Goal: Information Seeking & Learning: Find specific fact

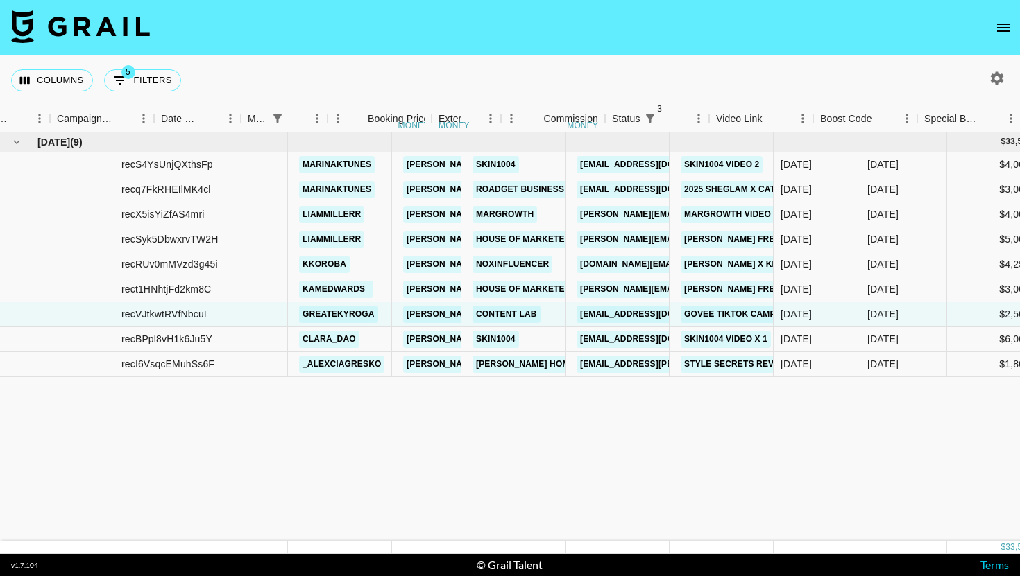
scroll to position [0, 619]
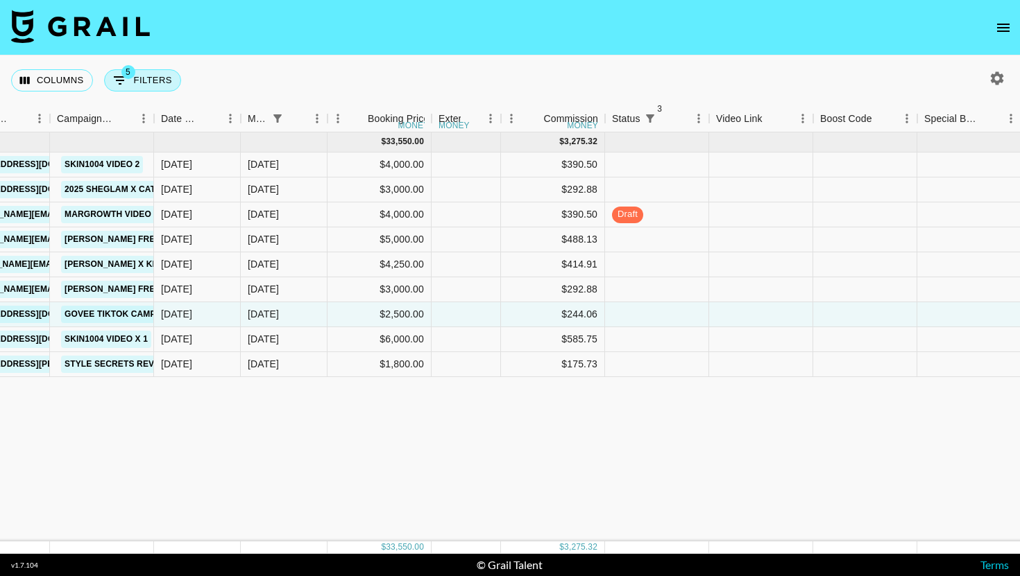
click at [166, 82] on button "5 Filters" at bounding box center [142, 80] width 77 height 22
select select "managerIds"
select select "status"
select select "not"
select select "cancelled"
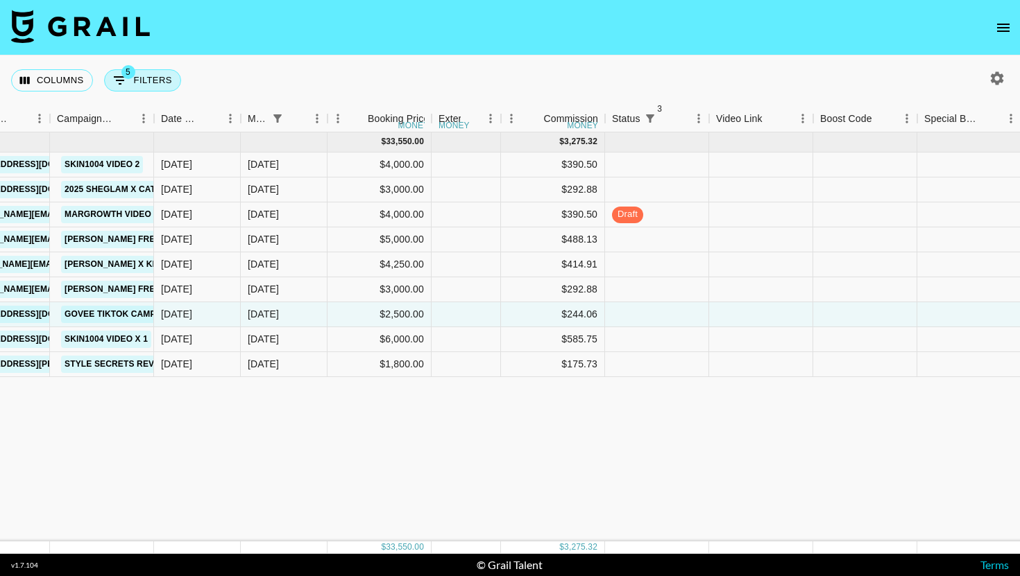
select select "status"
select select "not"
select select "declined"
select select "monthDue2"
select select "[DATE]"
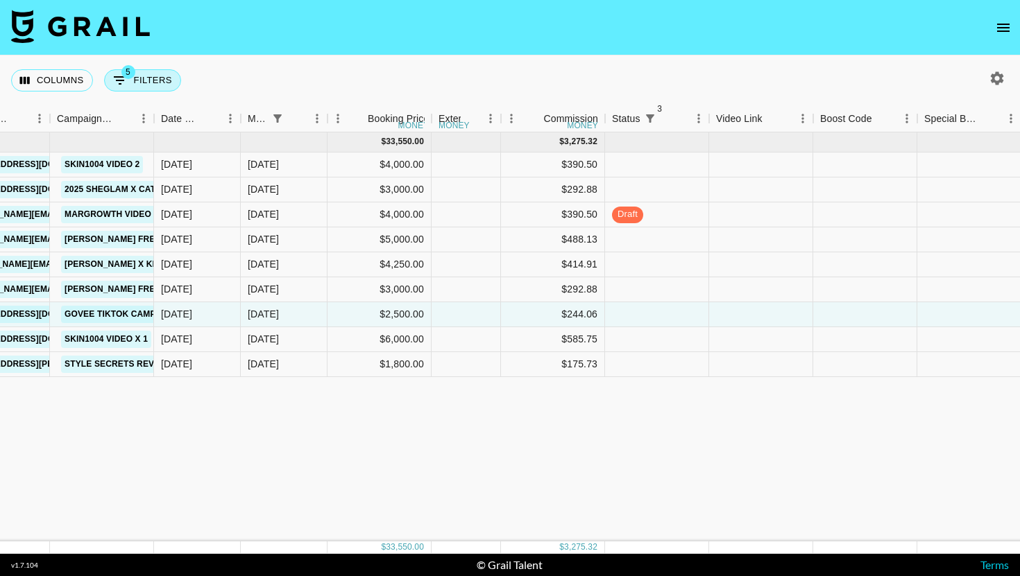
select select "status"
select select "not"
select select "approved"
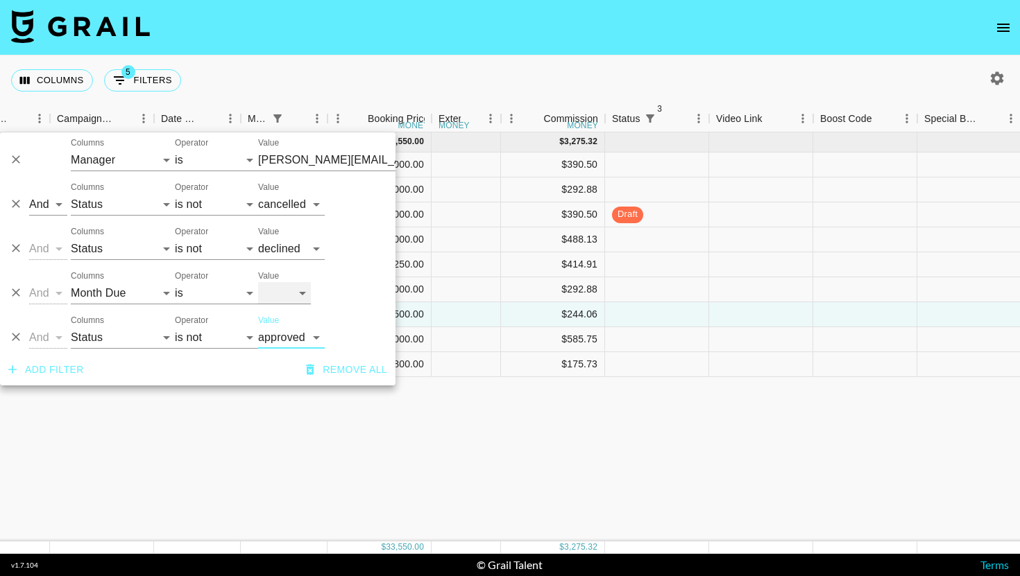
click at [267, 289] on select "[DATE] Sep '[DATE] [DATE] '[DATE] May '[DATE] Mar '[DATE] Jan '[DATE] Nov '[DAT…" at bounding box center [284, 293] width 53 height 22
select select "[DATE]"
click at [258, 282] on select "[DATE] Sep '[DATE] [DATE] '[DATE] May '[DATE] Mar '[DATE] Jan '[DATE] Nov '[DAT…" at bounding box center [284, 293] width 53 height 22
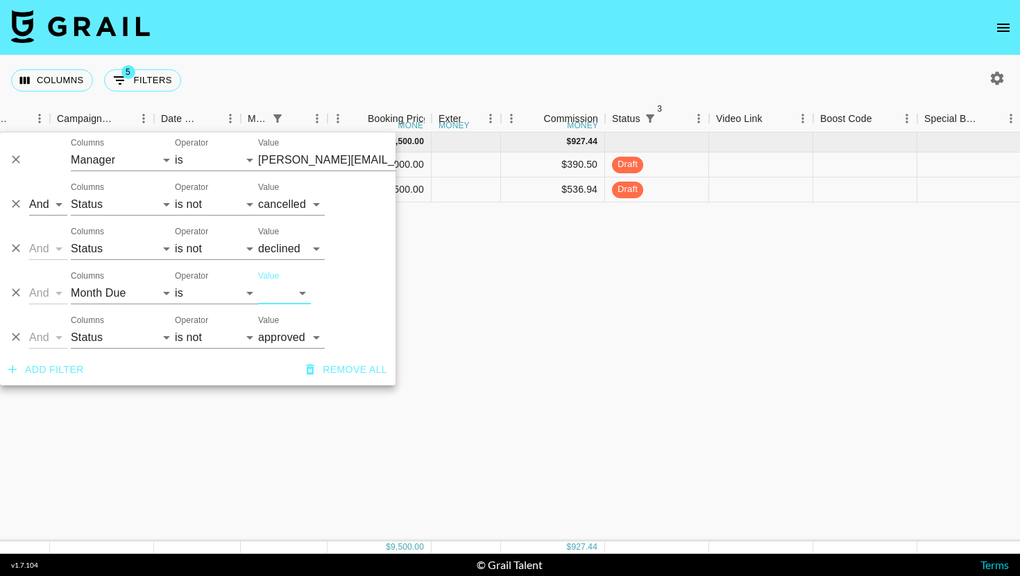
click at [510, 69] on div "Columns 5 Filters + Booking" at bounding box center [510, 80] width 1020 height 50
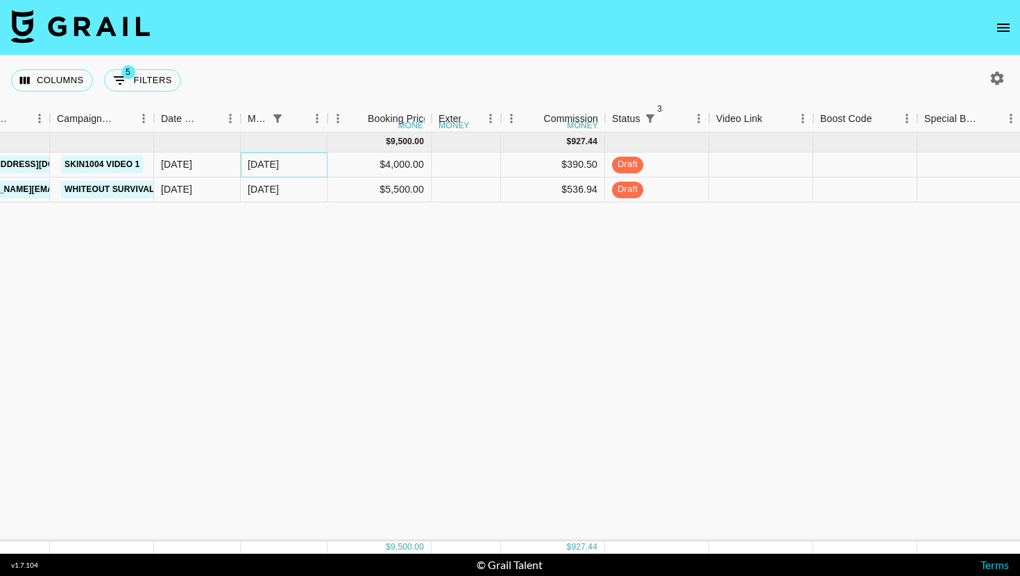
click at [290, 166] on div "[DATE]" at bounding box center [284, 165] width 87 height 25
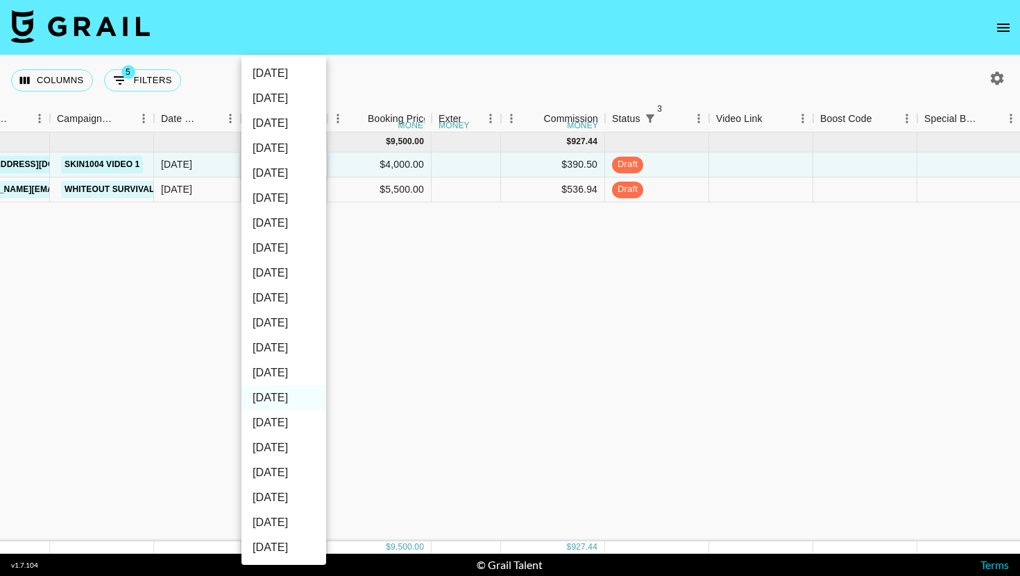
click at [300, 368] on li "[DATE]" at bounding box center [283, 373] width 85 height 25
type input "[DATE]"
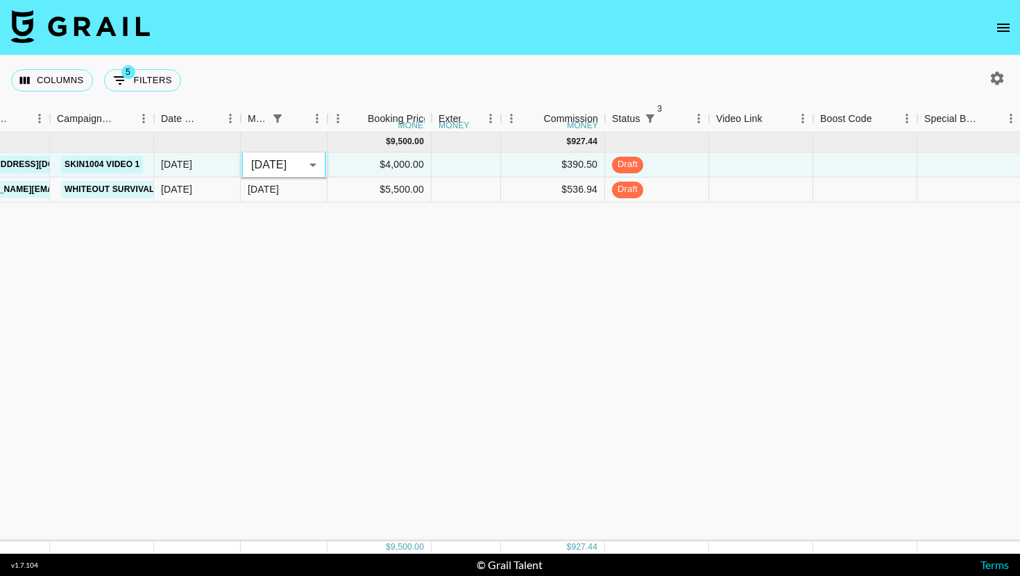
click at [386, 322] on div "[DATE] ( 2 ) $ 9,500.00 $ 927.44 recSOpAD3W88Q9H6N marinaktunes [EMAIL_ADDRESS]…" at bounding box center [593, 336] width 2424 height 409
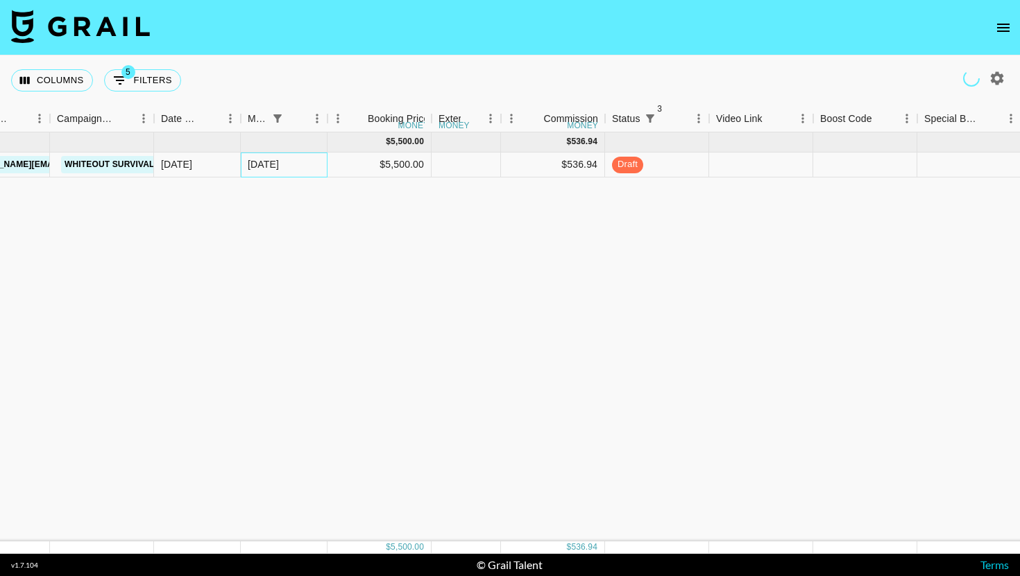
click at [295, 170] on div "[DATE]" at bounding box center [284, 165] width 87 height 25
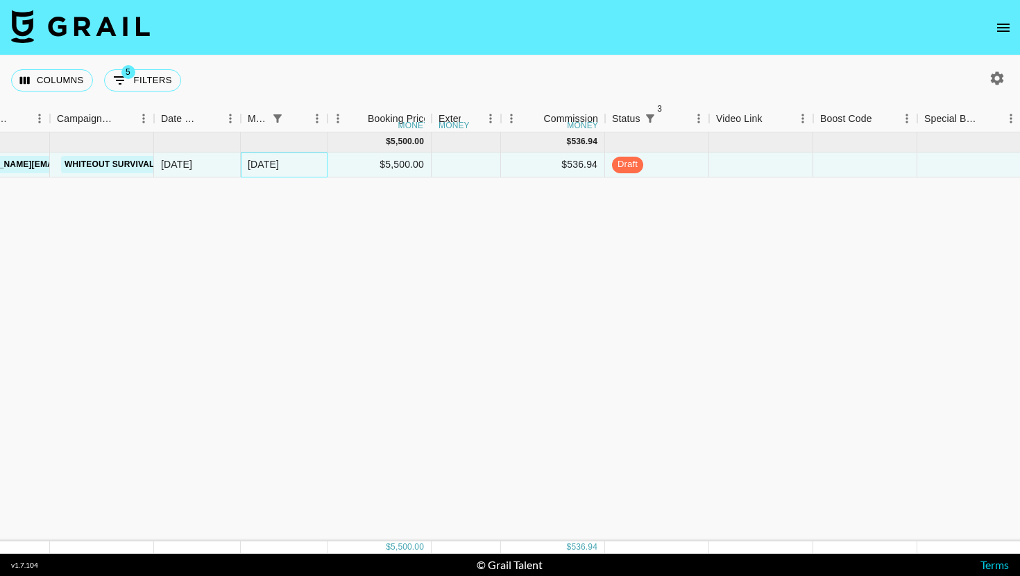
click at [295, 170] on div "[DATE]" at bounding box center [284, 165] width 87 height 25
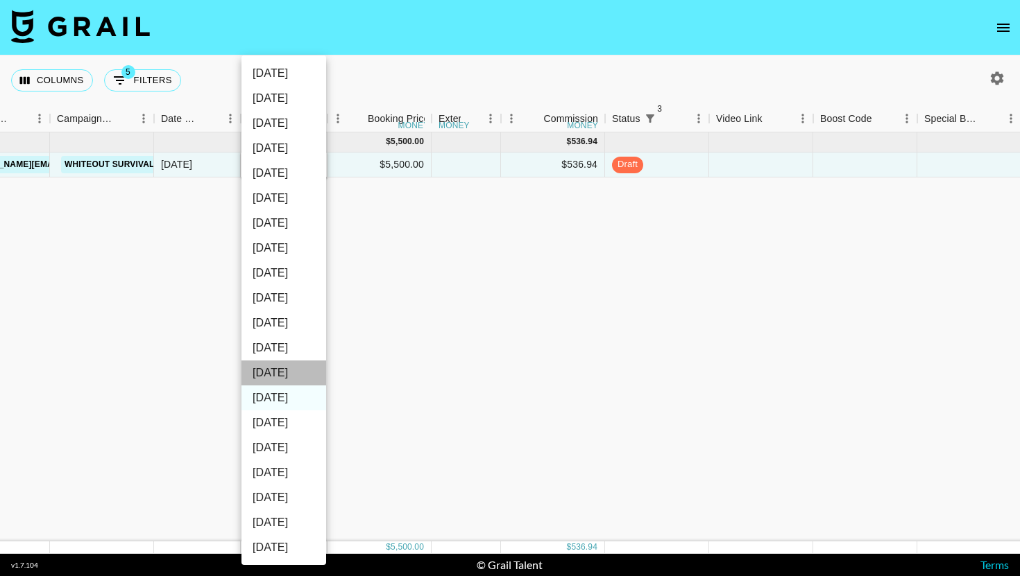
click at [287, 363] on li "[DATE]" at bounding box center [283, 373] width 85 height 25
type input "[DATE]"
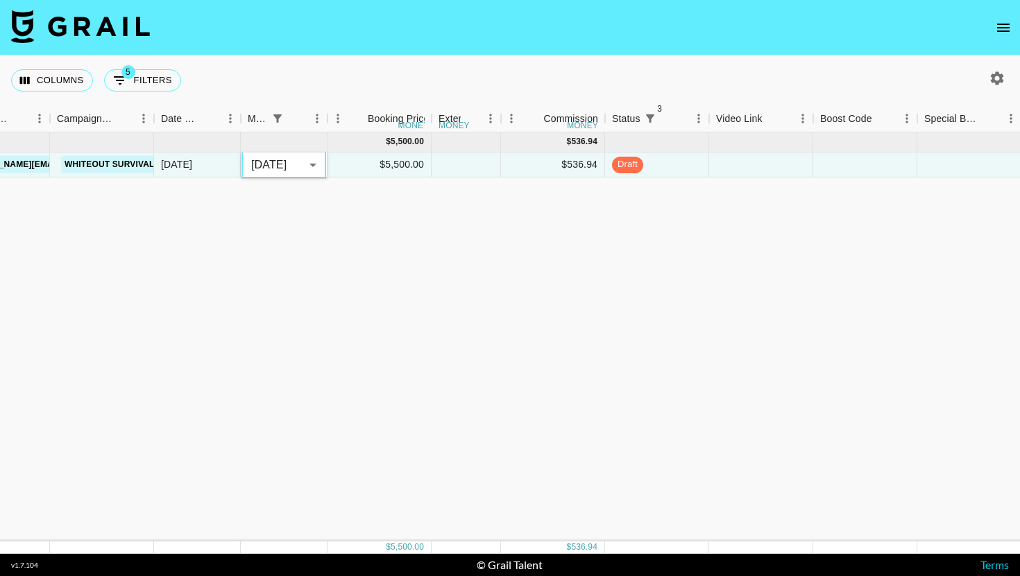
click at [474, 338] on div "[DATE] ( 1 ) $ 5,500.00 $ 536.94 reco55rR1lVwh7zVa liammillerr [PERSON_NAME][EM…" at bounding box center [593, 336] width 2424 height 409
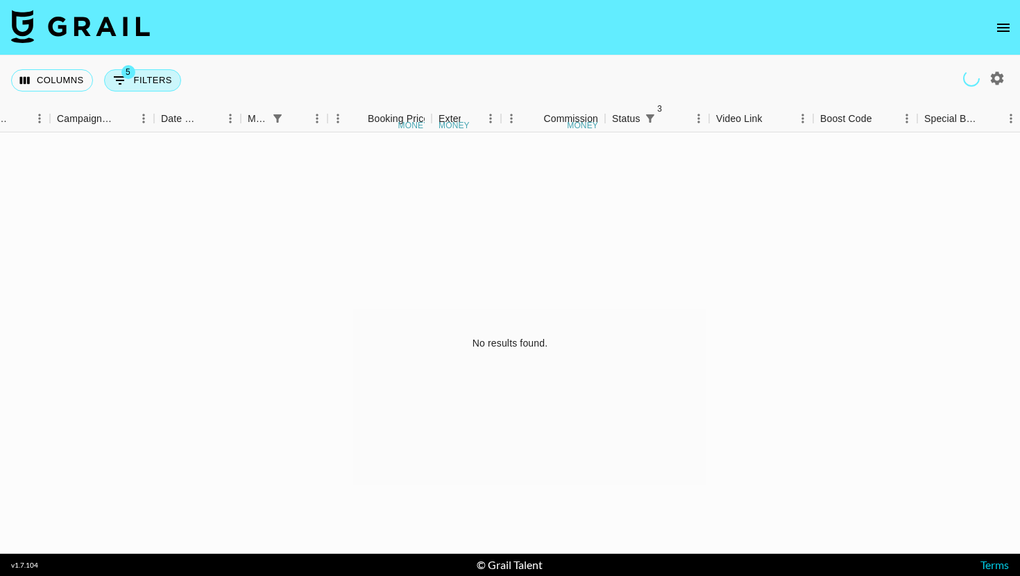
click at [140, 89] on button "5 Filters" at bounding box center [142, 80] width 77 height 22
select select "managerIds"
select select "status"
select select "not"
select select "cancelled"
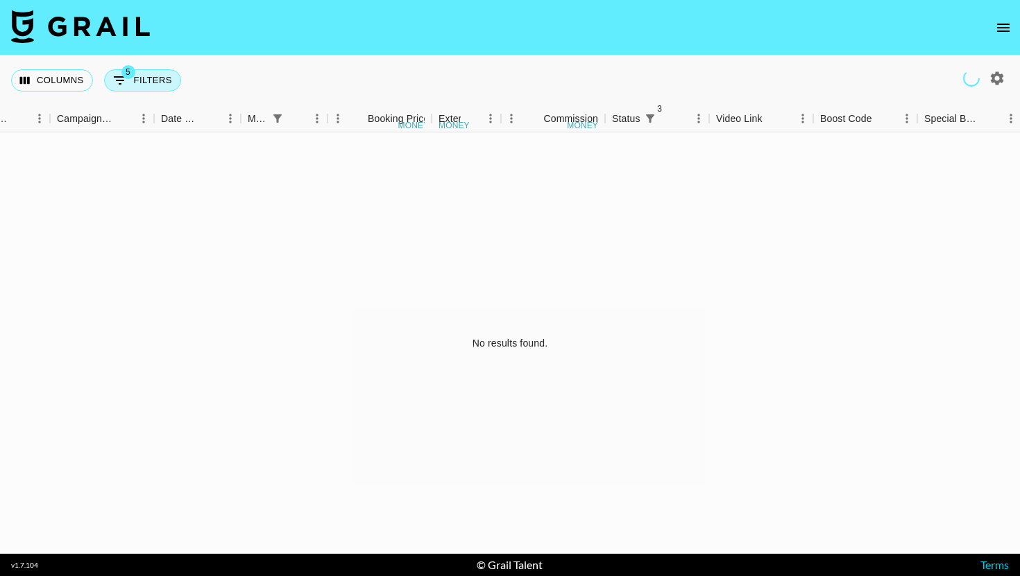
select select "status"
select select "not"
select select "declined"
select select "monthDue2"
select select "[DATE]"
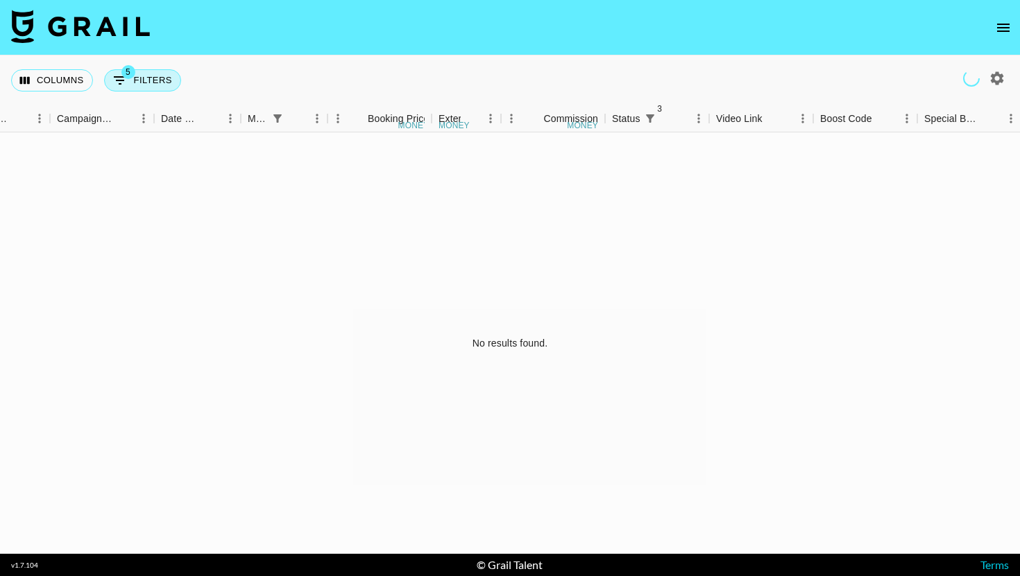
select select "status"
select select "not"
select select "approved"
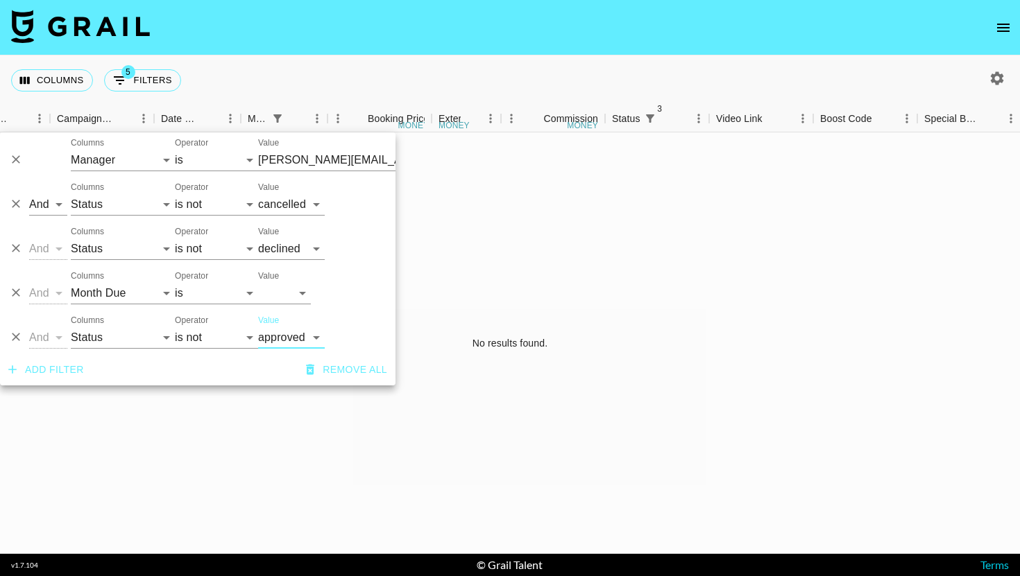
click at [203, 349] on div "And Or Columns Grail Platform ID Airtable ID Talent Manager Client [PERSON_NAME…" at bounding box center [197, 332] width 395 height 44
click at [206, 332] on select "is is not is any of is not any of" at bounding box center [216, 338] width 83 height 22
select select "is"
click at [175, 327] on select "is is not is any of is not any of" at bounding box center [216, 338] width 83 height 22
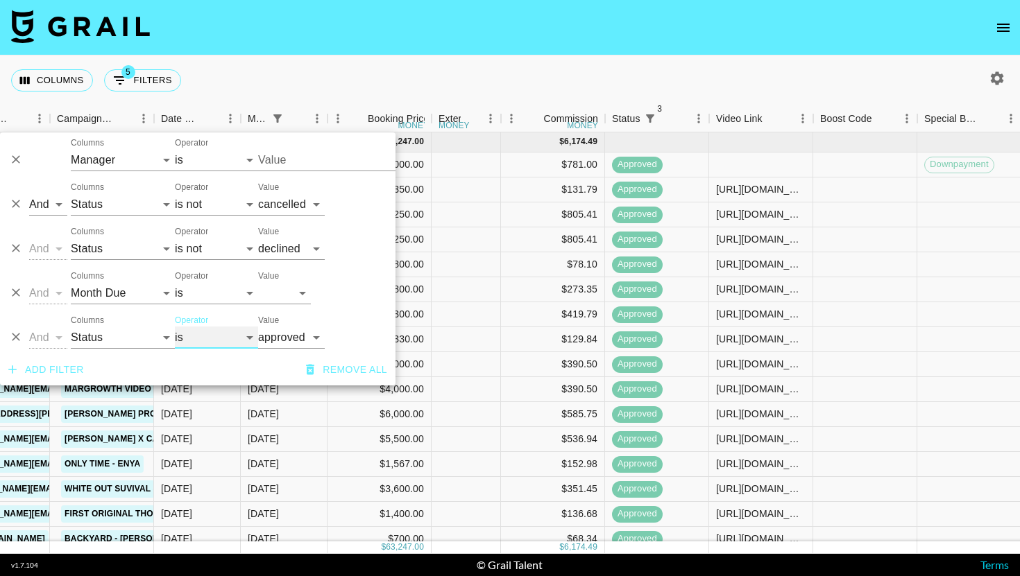
type input "[PERSON_NAME][EMAIL_ADDRESS][DOMAIN_NAME]"
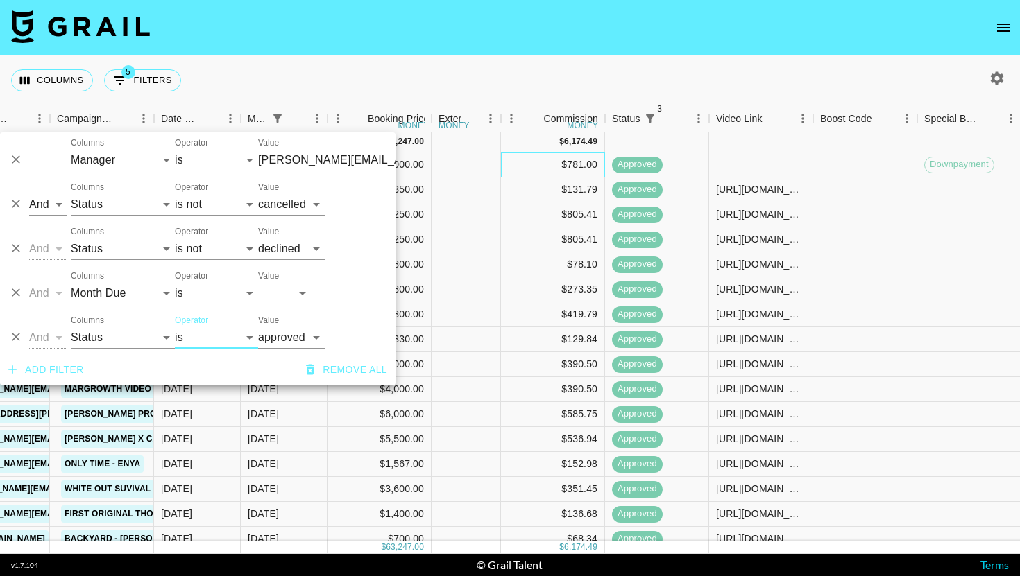
click at [582, 154] on div "$781.00" at bounding box center [553, 165] width 104 height 25
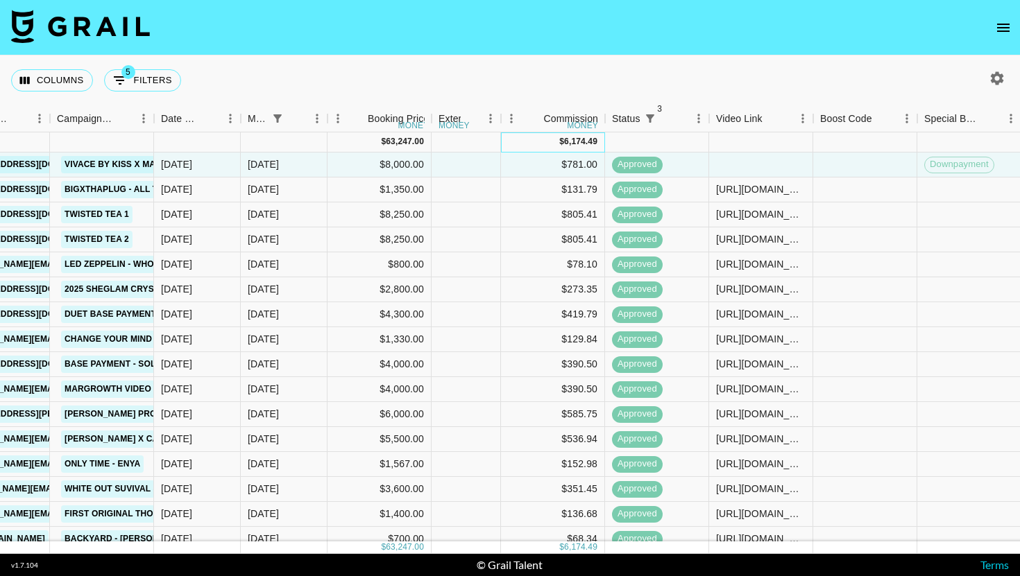
click at [585, 145] on div "6,174.49" at bounding box center [580, 142] width 33 height 12
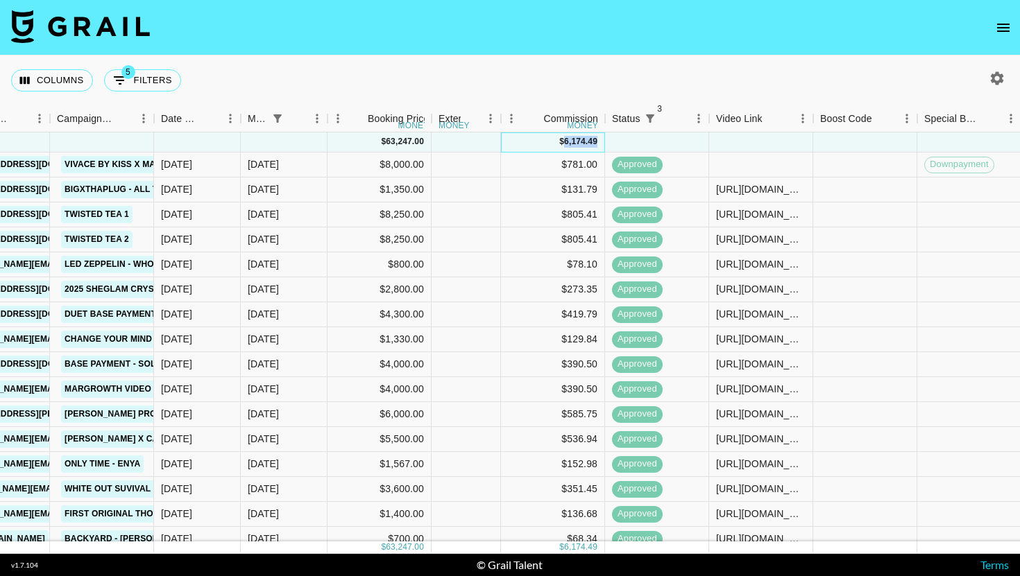
click at [585, 145] on div "6,174.49" at bounding box center [580, 142] width 33 height 12
copy div "6,174.49"
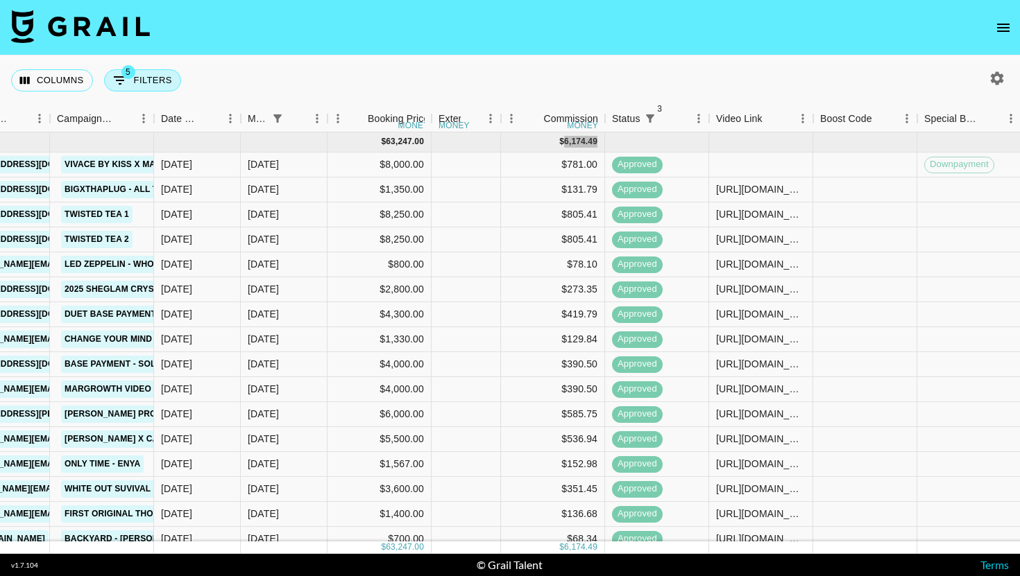
click at [156, 81] on button "5 Filters" at bounding box center [142, 80] width 77 height 22
select select "managerIds"
select select "status"
select select "not"
select select "cancelled"
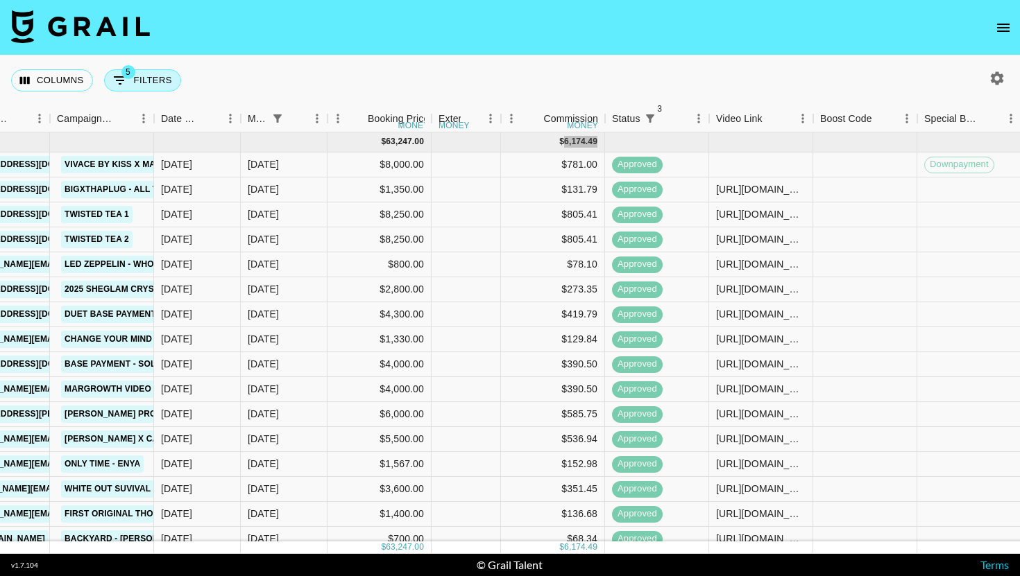
select select "status"
select select "not"
select select "declined"
select select "monthDue2"
select select "[DATE]"
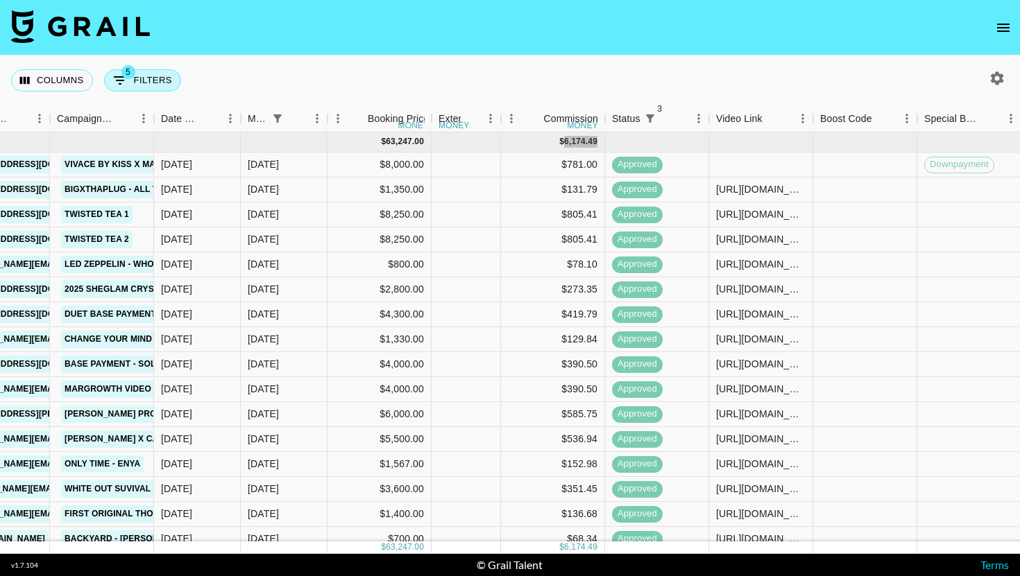
select select "status"
select select "approved"
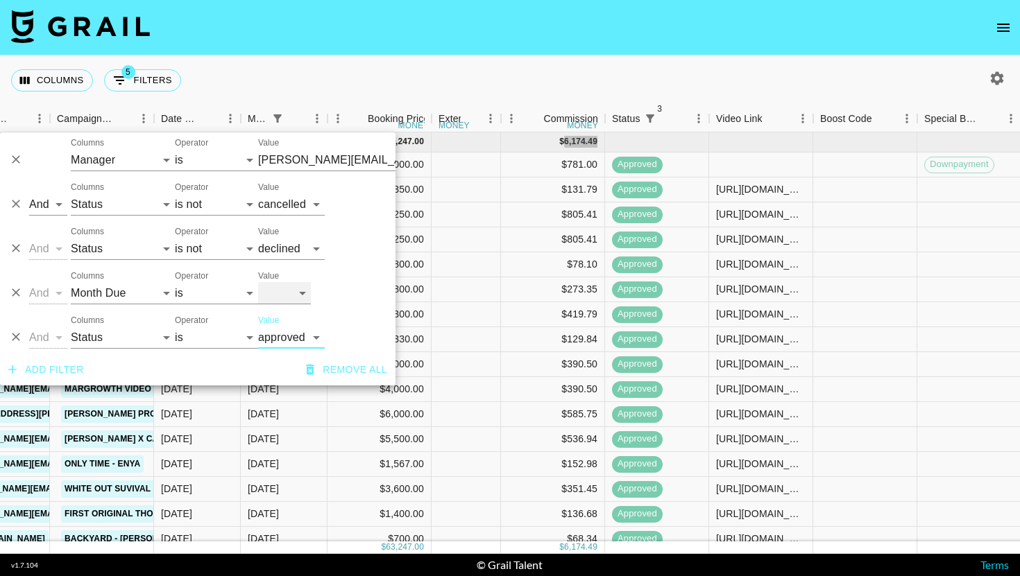
click at [302, 297] on select "[DATE] Sep '[DATE] [DATE] '[DATE] May '[DATE] Mar '[DATE] Jan '[DATE] Nov '[DAT…" at bounding box center [284, 293] width 53 height 22
select select "[DATE]"
click at [258, 282] on select "[DATE] Sep '[DATE] [DATE] '[DATE] May '[DATE] Mar '[DATE] Jan '[DATE] Nov '[DAT…" at bounding box center [284, 293] width 53 height 22
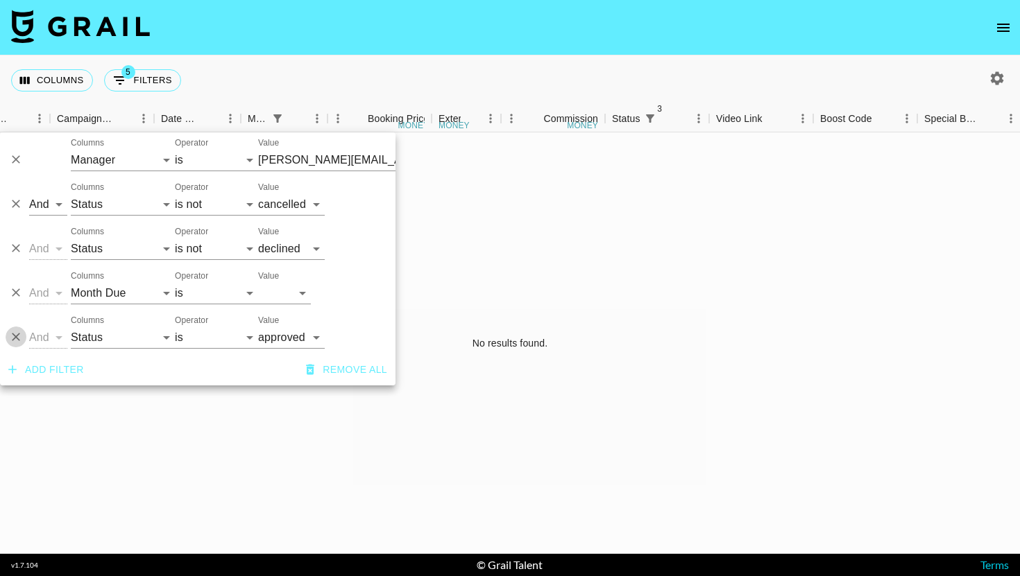
click at [22, 334] on icon "Delete" at bounding box center [16, 337] width 14 height 14
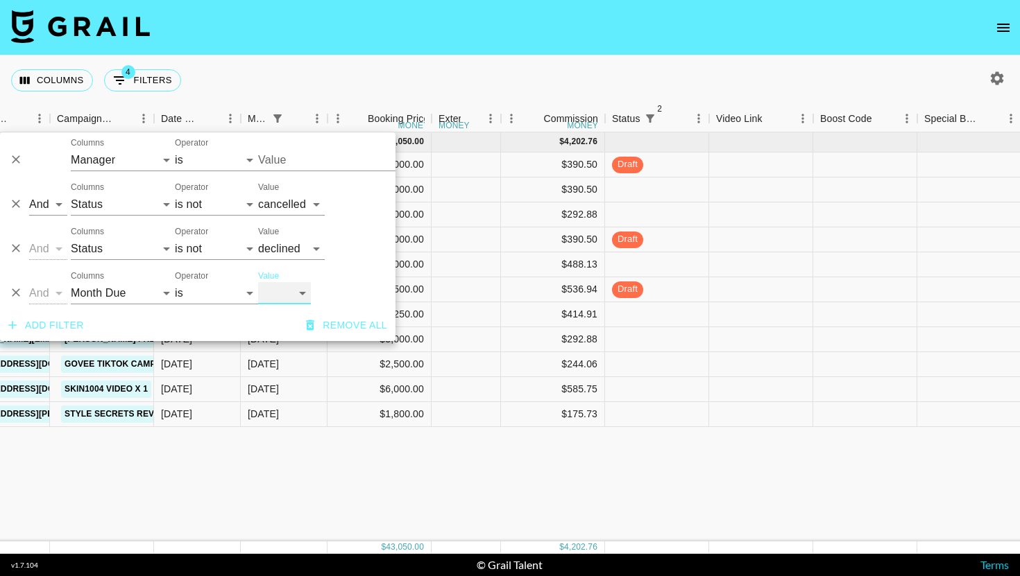
type input "[PERSON_NAME][EMAIL_ADDRESS][DOMAIN_NAME]"
click at [683, 73] on div "Columns 4 Filters + Booking" at bounding box center [510, 80] width 1020 height 50
